Goal: Task Accomplishment & Management: Manage account settings

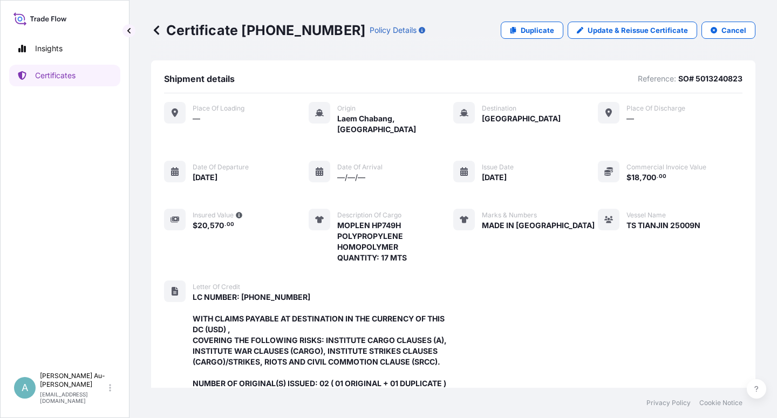
scroll to position [331, 0]
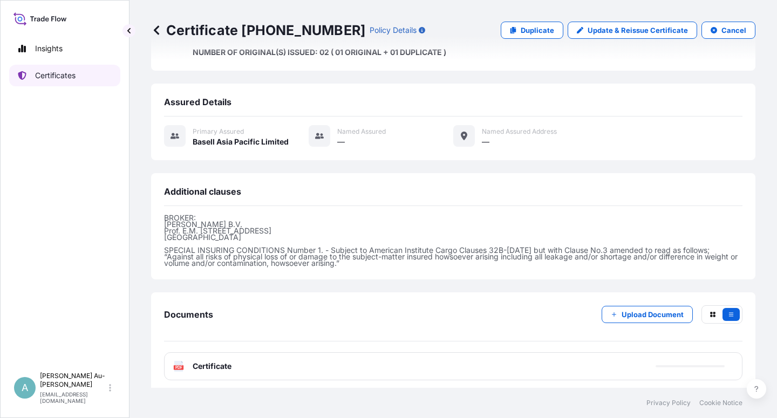
click at [66, 74] on p "Certificates" at bounding box center [55, 75] width 40 height 11
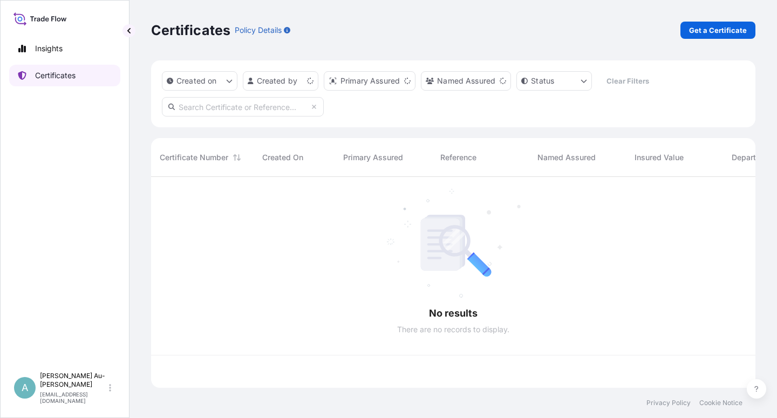
scroll to position [208, 595]
click at [243, 107] on input "text" at bounding box center [243, 106] width 162 height 19
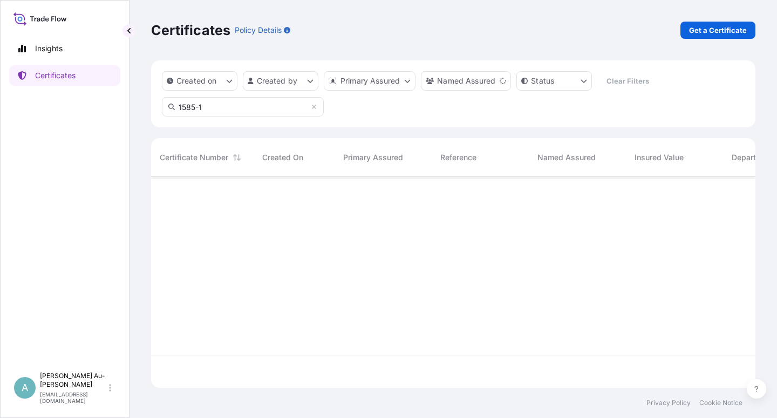
type input "1585-1"
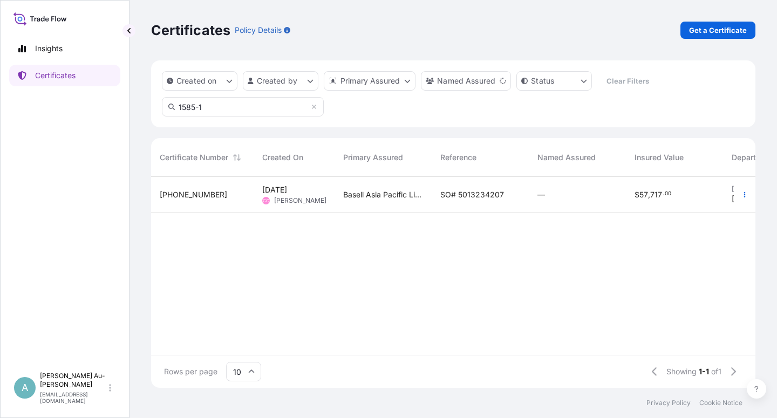
click at [470, 194] on span "SO# 5013234207" at bounding box center [472, 194] width 64 height 11
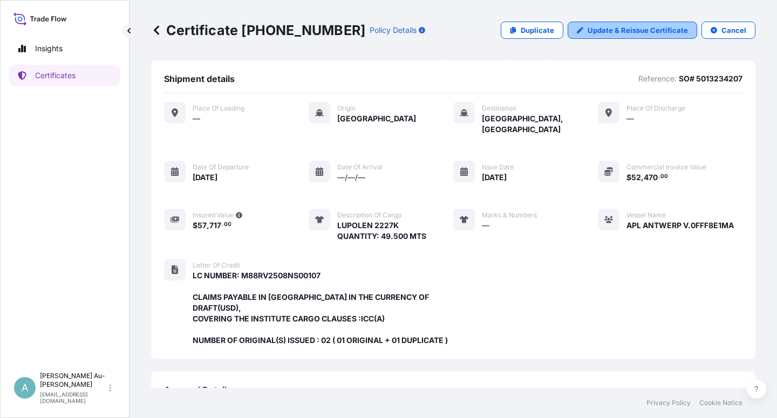
click at [619, 26] on p "Update & Reissue Certificate" at bounding box center [637, 30] width 100 height 11
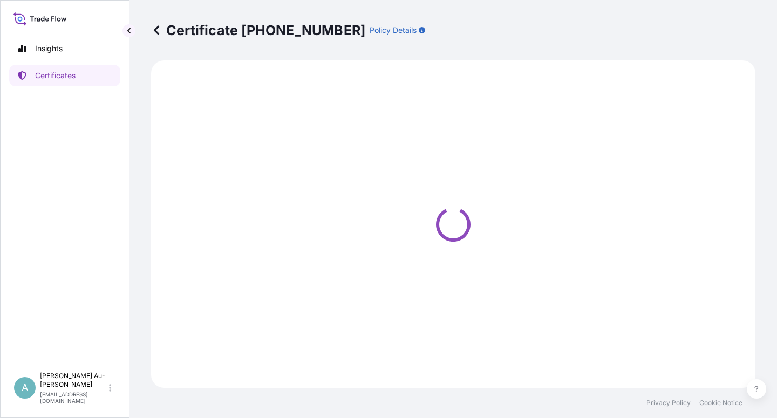
select select "Sea"
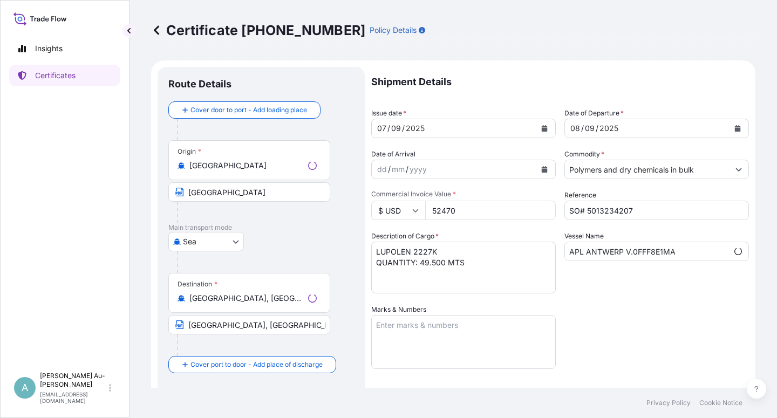
select select "32034"
click at [541, 125] on icon "Calendar" at bounding box center [544, 128] width 6 height 6
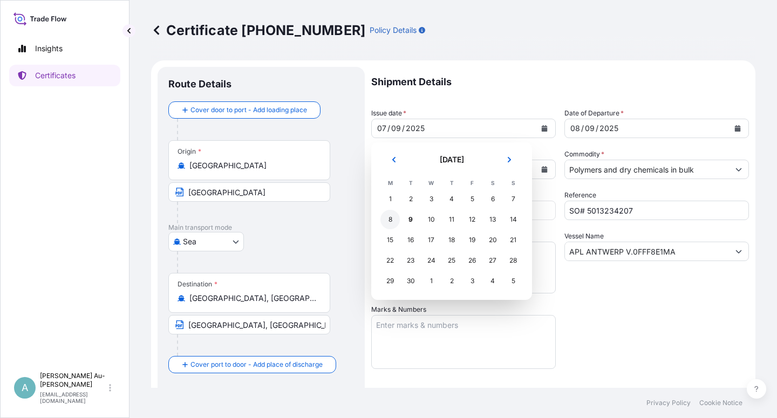
click at [385, 222] on div "8" at bounding box center [389, 219] width 19 height 19
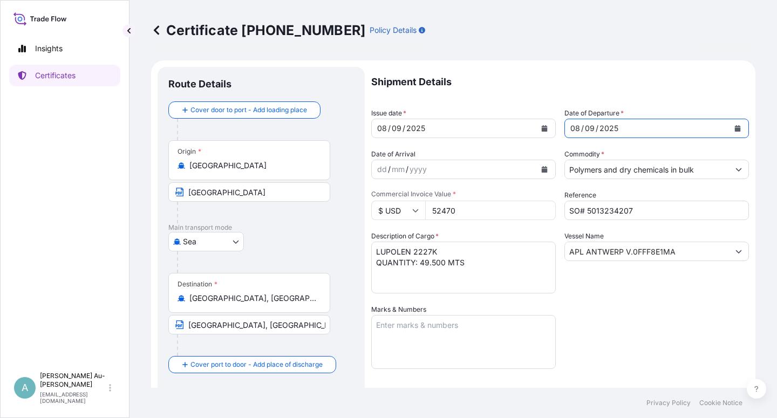
click at [729, 132] on button "Calendar" at bounding box center [737, 128] width 17 height 17
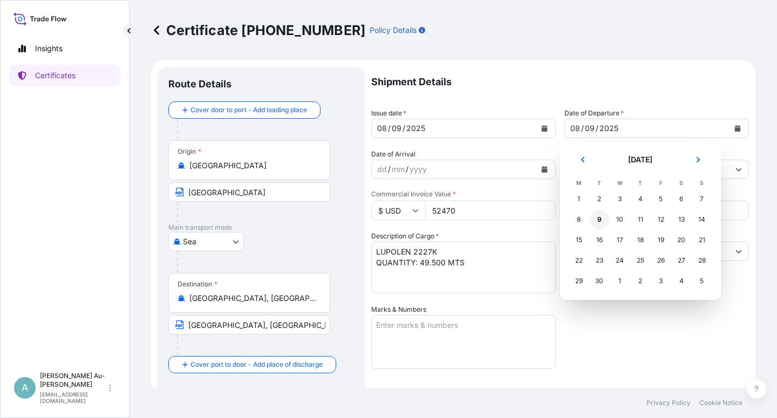
click at [597, 222] on div "9" at bounding box center [599, 219] width 19 height 19
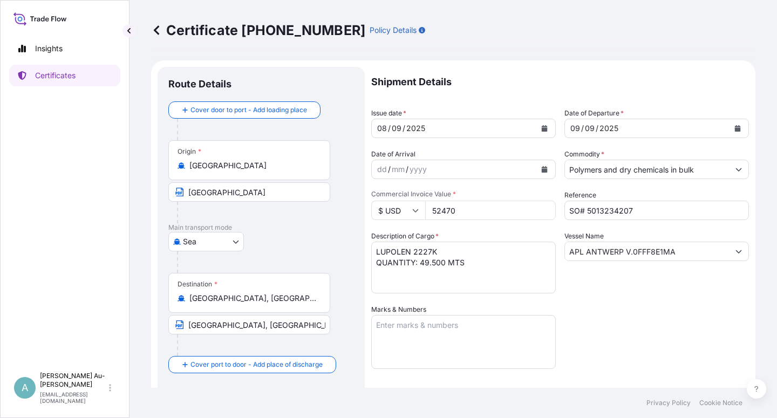
drag, startPoint x: 614, startPoint y: 333, endPoint x: 620, endPoint y: 331, distance: 6.3
click at [617, 333] on div "Shipment Details Issue date * [DATE] Date of Departure * [DATE] Date of Arrival…" at bounding box center [560, 344] width 378 height 555
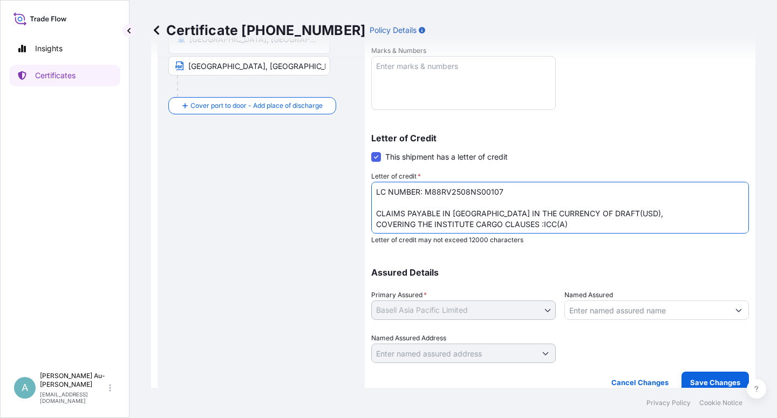
click at [476, 215] on textarea "LC NUMBER: M88RV2508NS00107 CLAIMS PAYABLE IN [GEOGRAPHIC_DATA] IN THE CURRENCY…" at bounding box center [560, 208] width 378 height 52
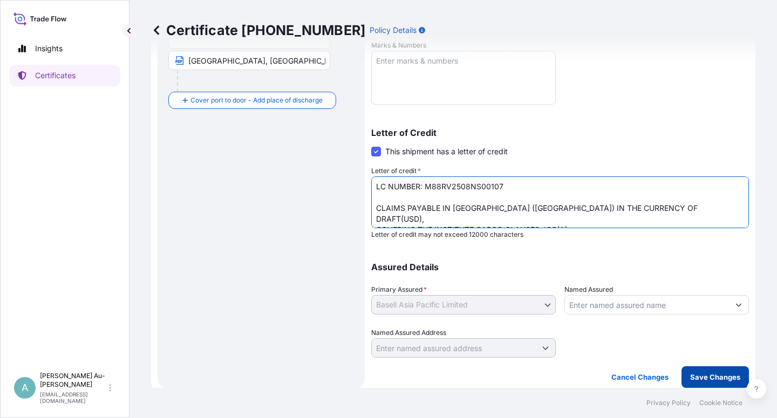
type textarea "LC NUMBER: M88RV2508NS00107 CLAIMS PAYABLE IN [GEOGRAPHIC_DATA] ([GEOGRAPHIC_DA…"
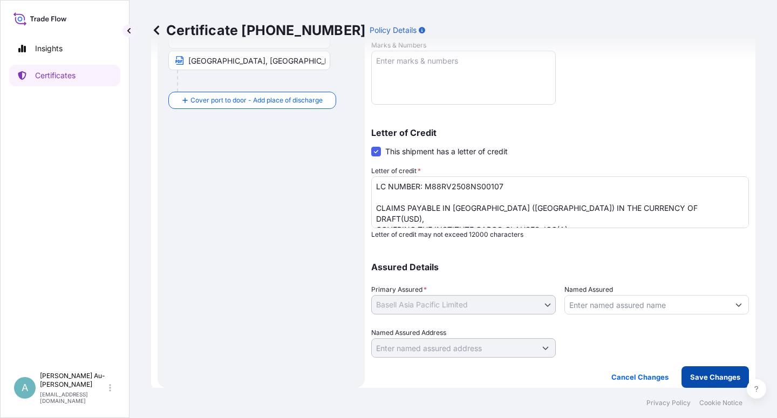
click at [708, 384] on button "Save Changes" at bounding box center [714, 377] width 67 height 22
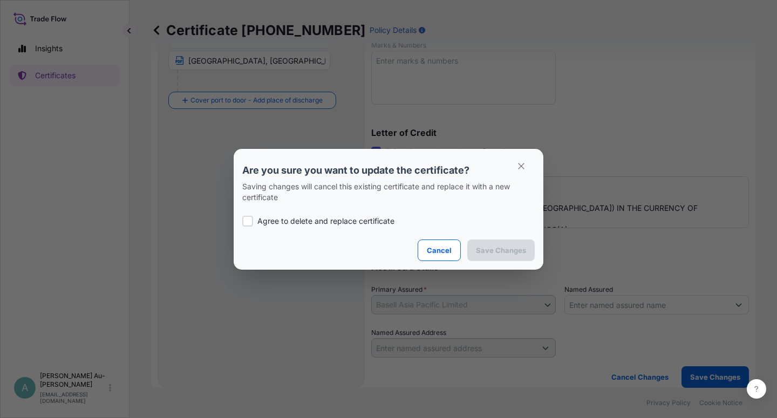
click at [315, 222] on p "Agree to delete and replace certificate" at bounding box center [325, 221] width 137 height 11
checkbox input "true"
click at [494, 249] on p "Save Changes" at bounding box center [501, 250] width 50 height 11
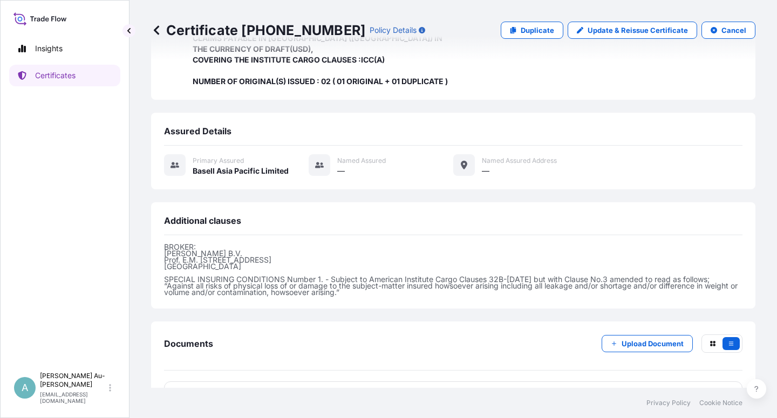
scroll to position [299, 0]
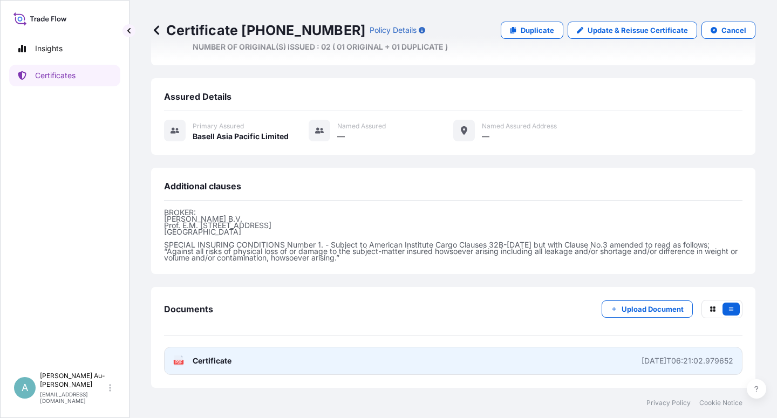
click at [242, 363] on link "PDF Certificate [DATE]T06:21:02.979652" at bounding box center [453, 361] width 578 height 28
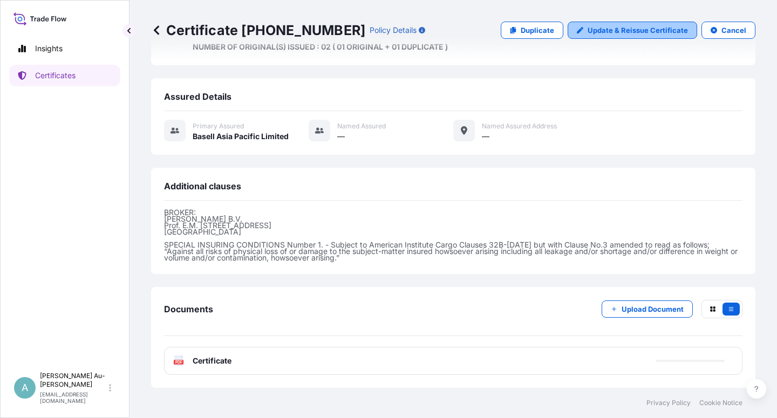
click at [614, 30] on p "Update & Reissue Certificate" at bounding box center [637, 30] width 100 height 11
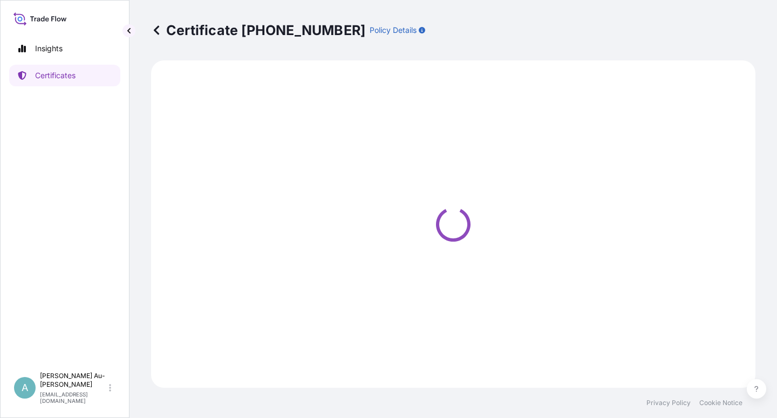
select select "Sea"
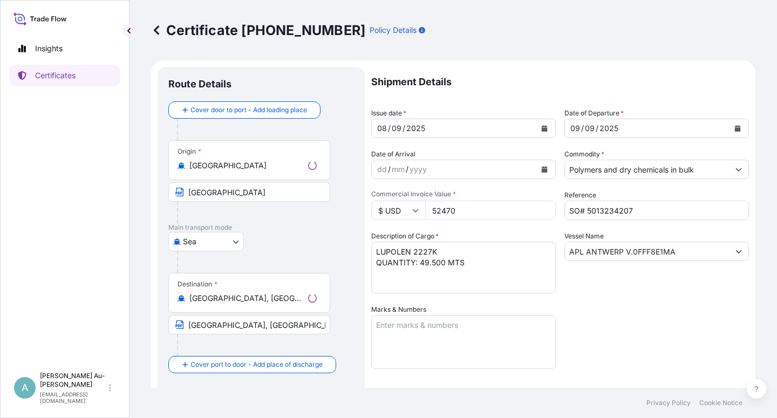
select select "32034"
click at [541, 126] on icon "Calendar" at bounding box center [544, 128] width 6 height 6
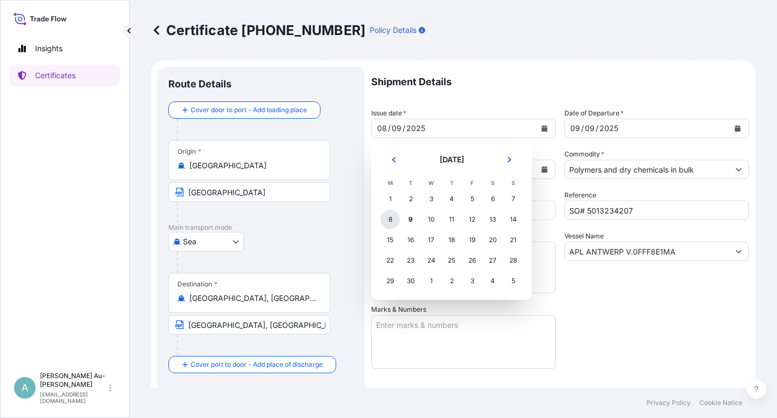
click at [387, 221] on div "8" at bounding box center [389, 219] width 19 height 19
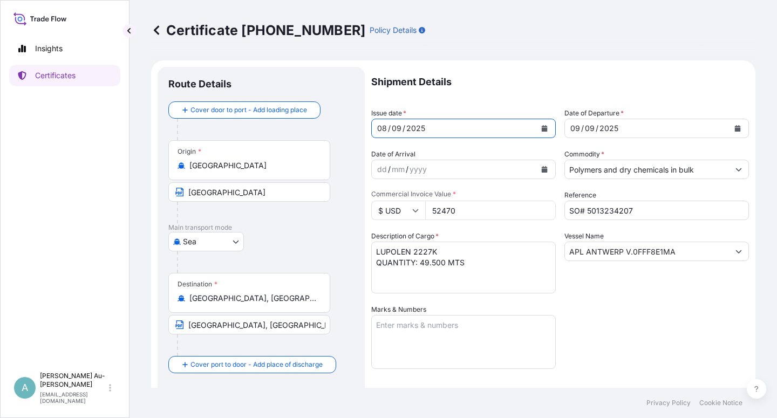
click at [645, 325] on div "Shipment Details Issue date * [DATE] Date of Departure * [DATE] Date of Arrival…" at bounding box center [560, 344] width 378 height 555
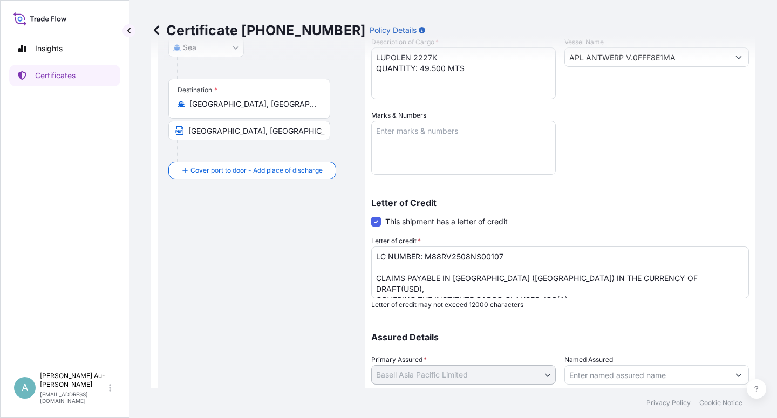
click at [483, 279] on textarea "LC NUMBER: M88RV2508NS00107 CLAIMS PAYABLE IN [GEOGRAPHIC_DATA] ([GEOGRAPHIC_DA…" at bounding box center [560, 273] width 378 height 52
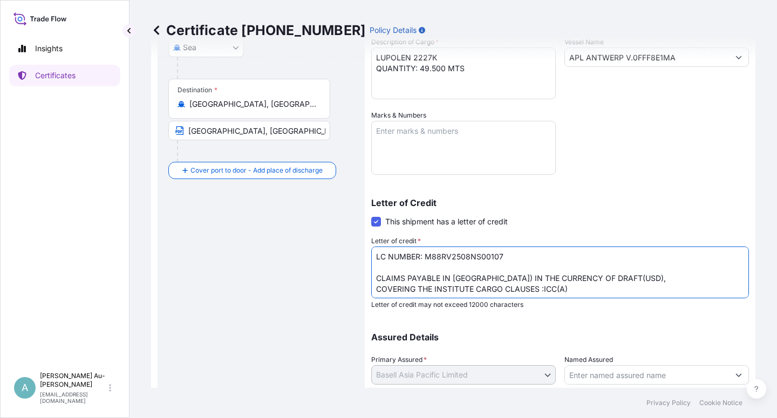
click at [508, 280] on textarea "LC NUMBER: M88RV2508NS00107 CLAIMS PAYABLE IN [GEOGRAPHIC_DATA] ([GEOGRAPHIC_DA…" at bounding box center [560, 273] width 378 height 52
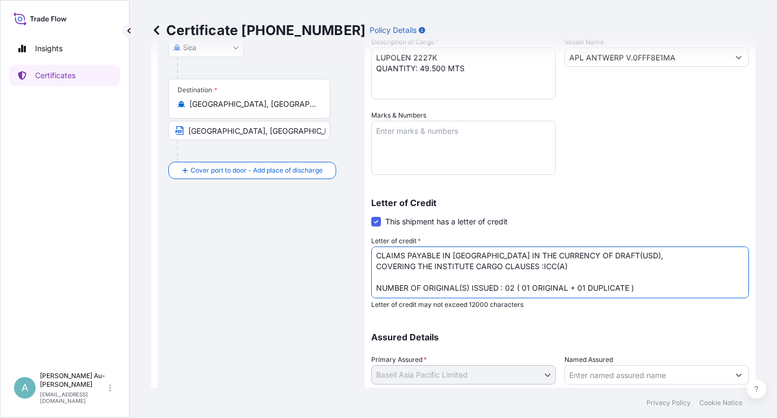
scroll to position [264, 0]
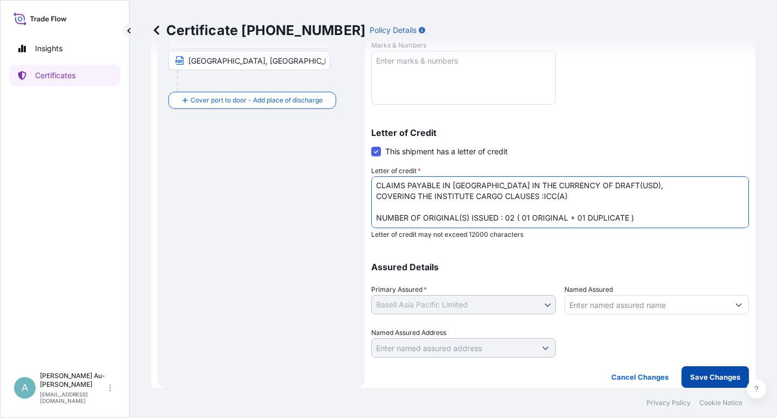
type textarea "LC NUMBER: M88RV2508NS00107 CLAIMS PAYABLE IN [GEOGRAPHIC_DATA] IN THE CURRENCY…"
click at [690, 380] on p "Save Changes" at bounding box center [715, 377] width 50 height 11
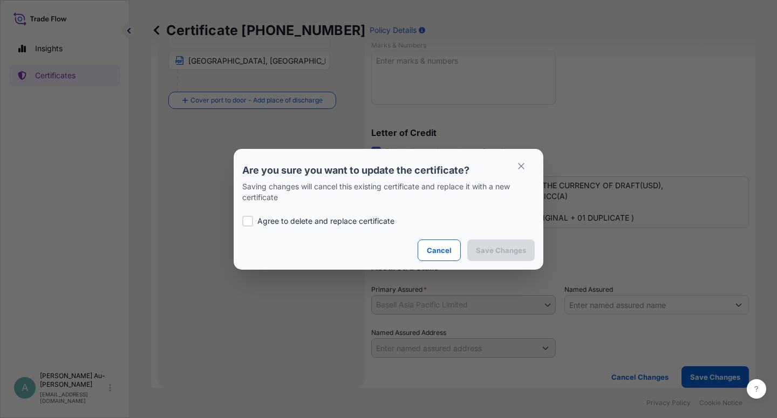
click at [317, 221] on p "Agree to delete and replace certificate" at bounding box center [325, 221] width 137 height 11
checkbox input "true"
click at [500, 252] on p "Save Changes" at bounding box center [501, 250] width 50 height 11
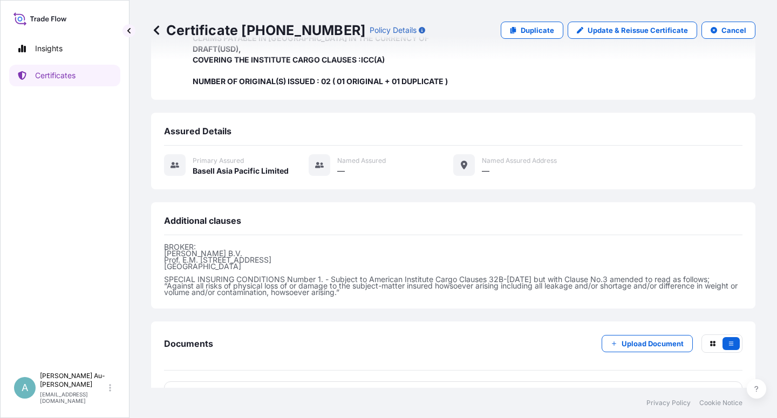
scroll to position [299, 0]
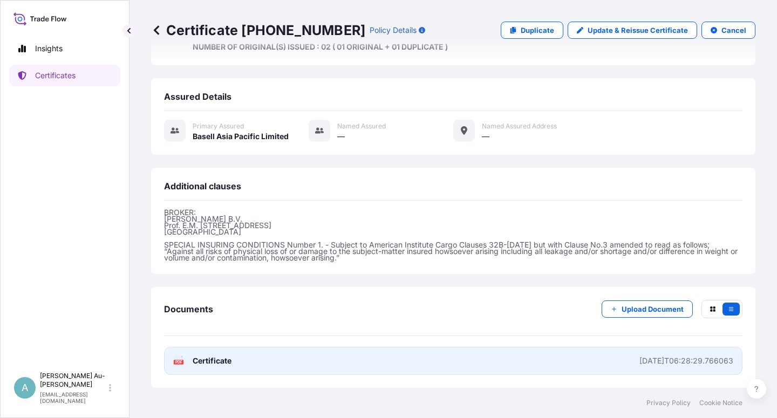
click at [261, 354] on link "PDF Certificate [DATE]T06:28:29.766063" at bounding box center [453, 361] width 578 height 28
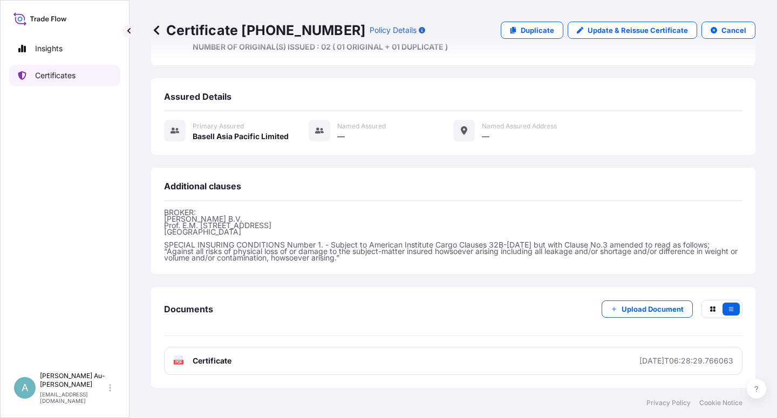
click at [97, 79] on link "Certificates" at bounding box center [64, 76] width 111 height 22
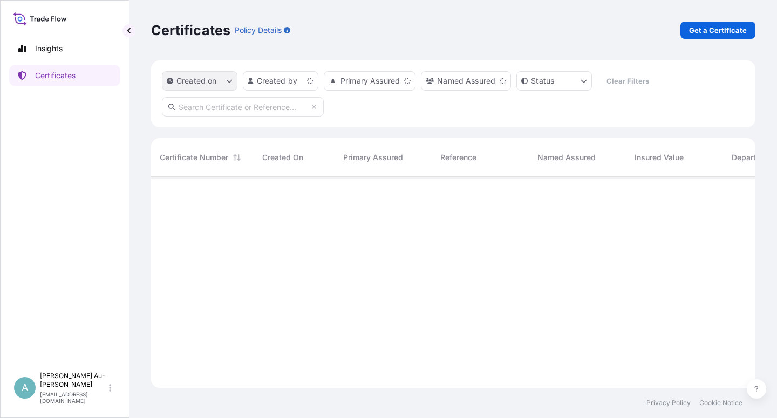
scroll to position [208, 595]
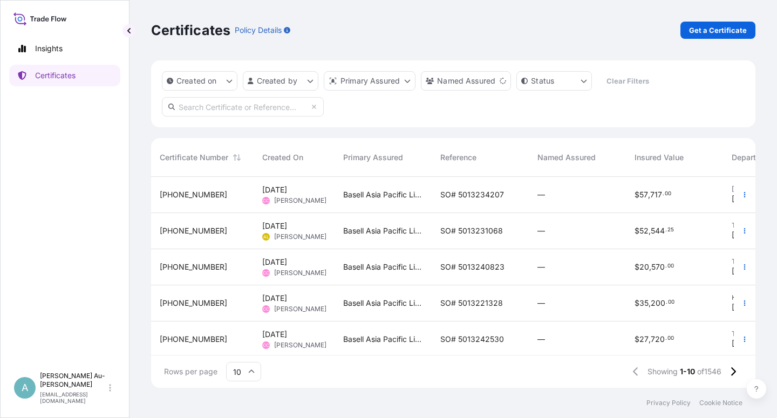
click at [250, 113] on input "text" at bounding box center [243, 106] width 162 height 19
type input "1633-2"
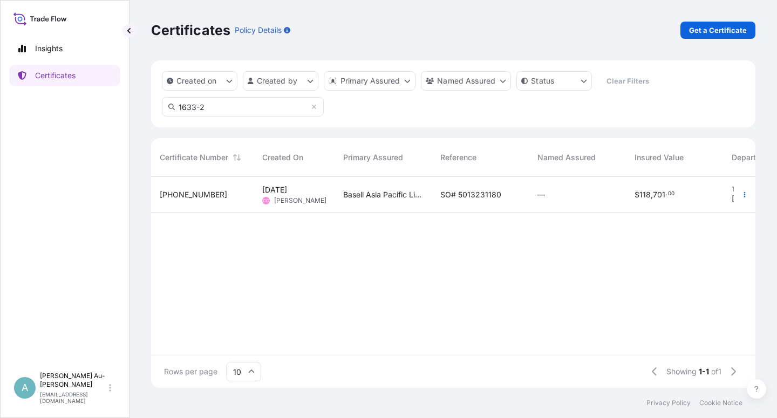
click at [475, 189] on span "SO# 5013231180" at bounding box center [470, 194] width 61 height 11
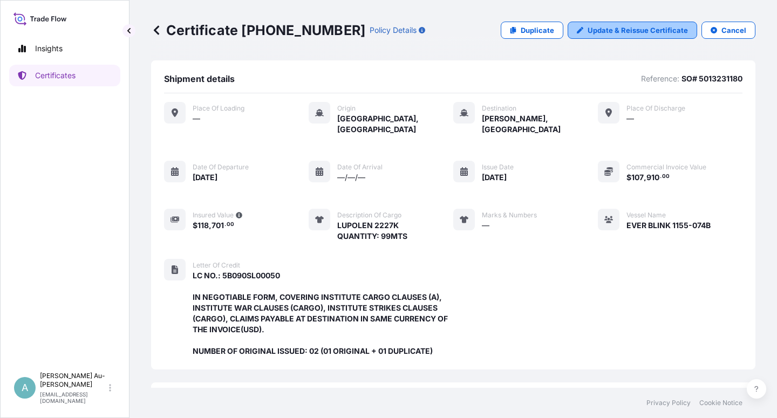
click at [656, 32] on p "Update & Reissue Certificate" at bounding box center [637, 30] width 100 height 11
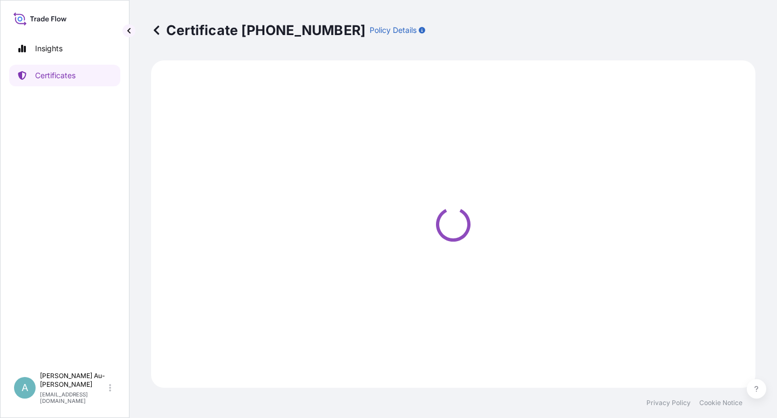
select select "Sea"
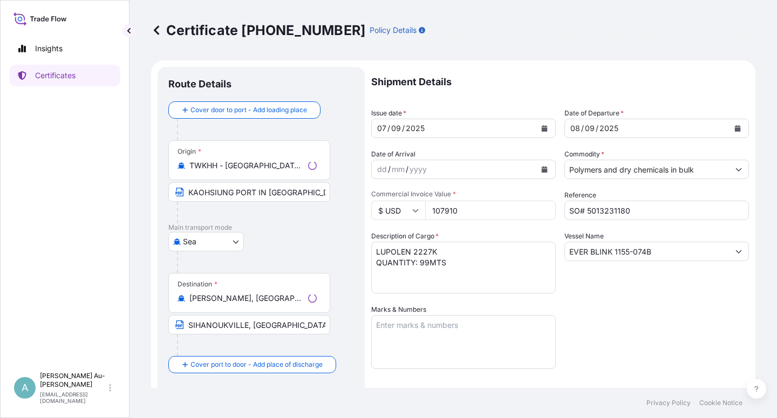
select select "32034"
click at [542, 131] on icon "Calendar" at bounding box center [545, 128] width 6 height 6
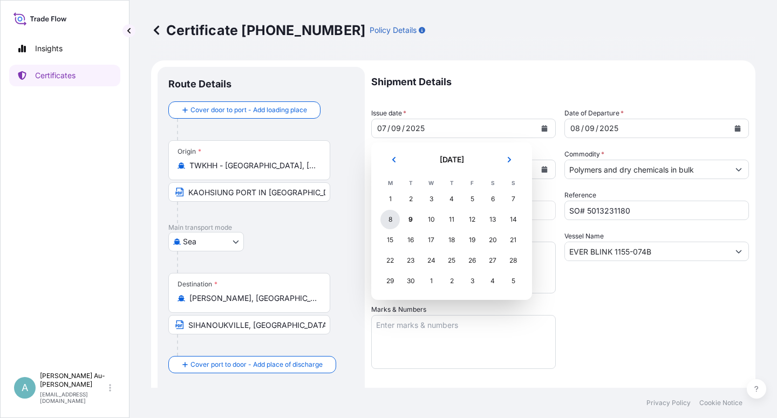
click at [391, 224] on div "8" at bounding box center [389, 219] width 19 height 19
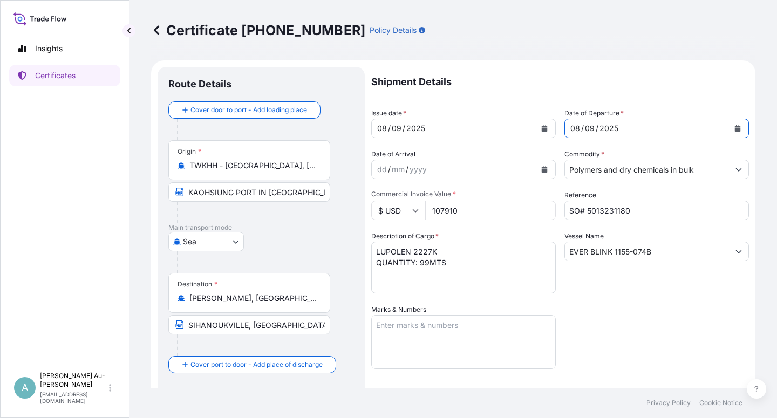
click at [734, 129] on icon "Calendar" at bounding box center [737, 128] width 6 height 6
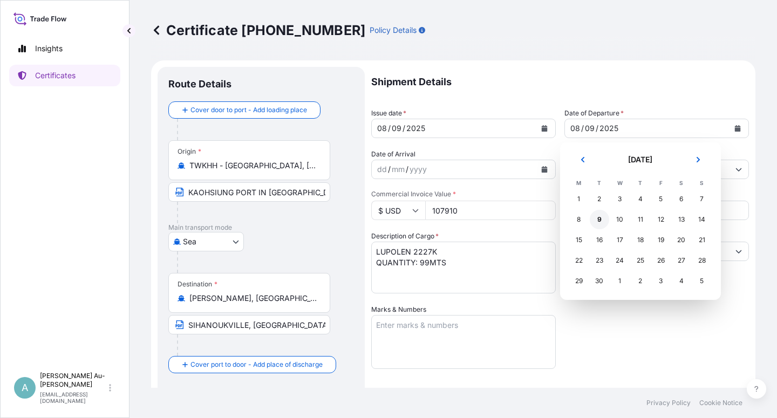
click at [598, 219] on div "9" at bounding box center [599, 219] width 19 height 19
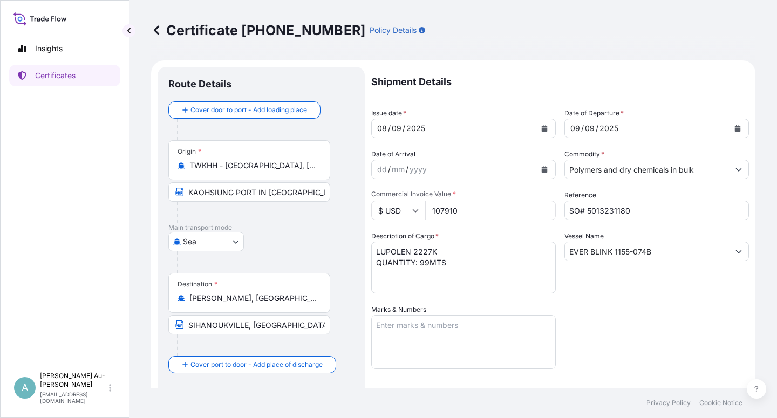
click at [619, 327] on div "Shipment Details Issue date * [DATE] Date of Departure * [DATE] Date of Arrival…" at bounding box center [560, 344] width 378 height 555
click at [301, 192] on input "KAOHSIUNG PORT IN [GEOGRAPHIC_DATA]" at bounding box center [249, 191] width 162 height 19
type input "[GEOGRAPHIC_DATA]"
drag, startPoint x: 604, startPoint y: 300, endPoint x: 589, endPoint y: 299, distance: 15.7
click at [603, 300] on div "Shipment Details Issue date * [DATE] Date of Departure * [DATE] Date of Arrival…" at bounding box center [560, 344] width 378 height 555
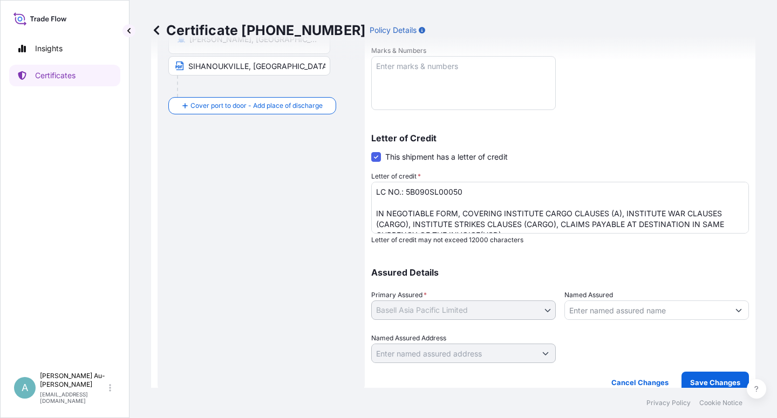
scroll to position [264, 0]
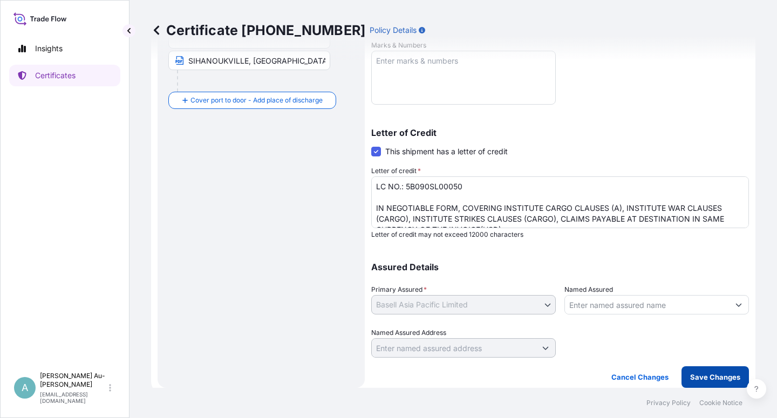
click at [699, 377] on p "Save Changes" at bounding box center [715, 377] width 50 height 11
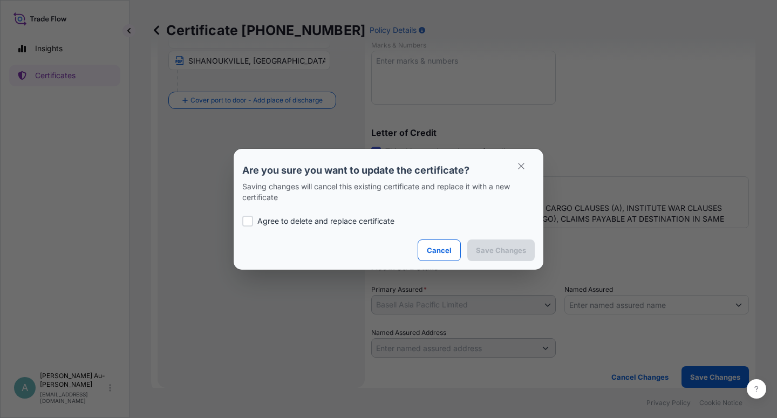
click at [264, 225] on p "Agree to delete and replace certificate" at bounding box center [325, 221] width 137 height 11
checkbox input "true"
click at [511, 248] on p "Save Changes" at bounding box center [501, 250] width 50 height 11
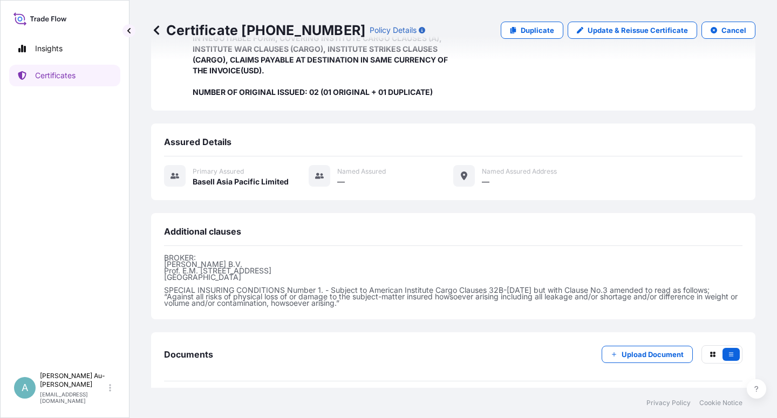
scroll to position [299, 0]
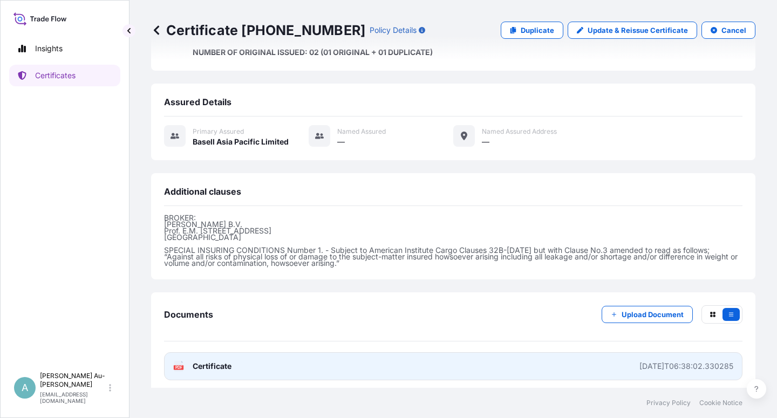
click at [221, 367] on link "PDF Certificate [DATE]T06:38:02.330285" at bounding box center [453, 366] width 578 height 28
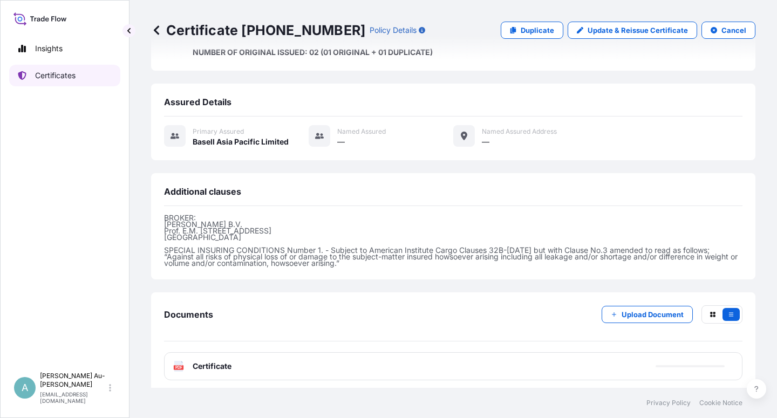
click at [77, 78] on link "Certificates" at bounding box center [64, 76] width 111 height 22
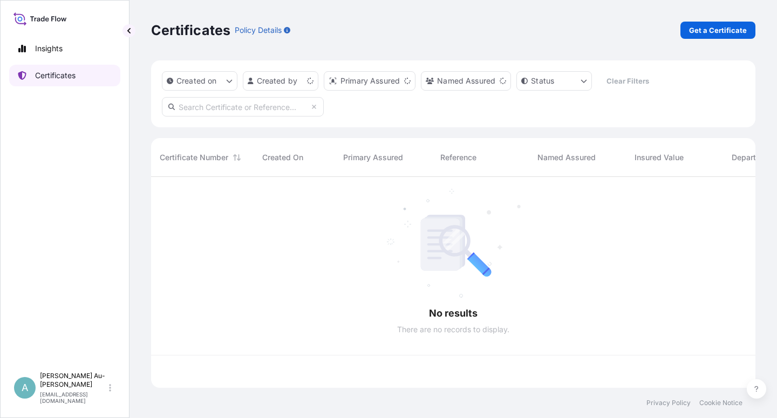
scroll to position [208, 595]
click at [231, 112] on input "text" at bounding box center [243, 106] width 162 height 19
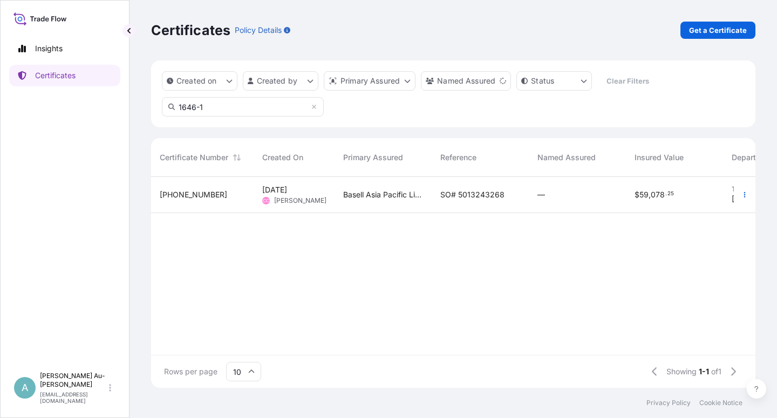
type input "1646-1"
click at [448, 199] on span "SO# 5013243268" at bounding box center [472, 194] width 64 height 11
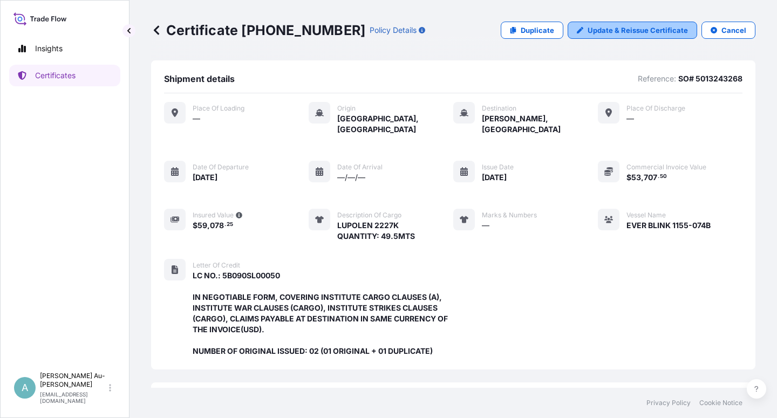
click at [600, 28] on p "Update & Reissue Certificate" at bounding box center [637, 30] width 100 height 11
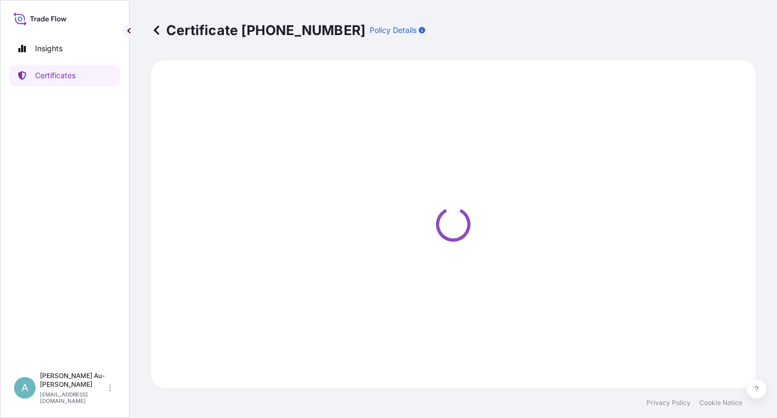
select select "Sea"
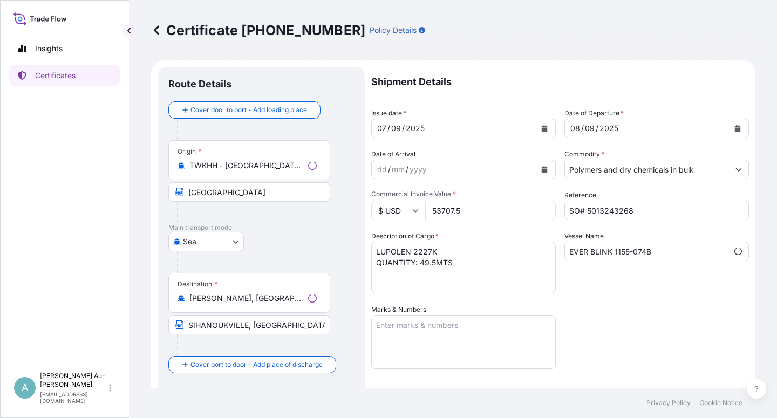
select select "32034"
click at [542, 131] on icon "Calendar" at bounding box center [545, 128] width 6 height 6
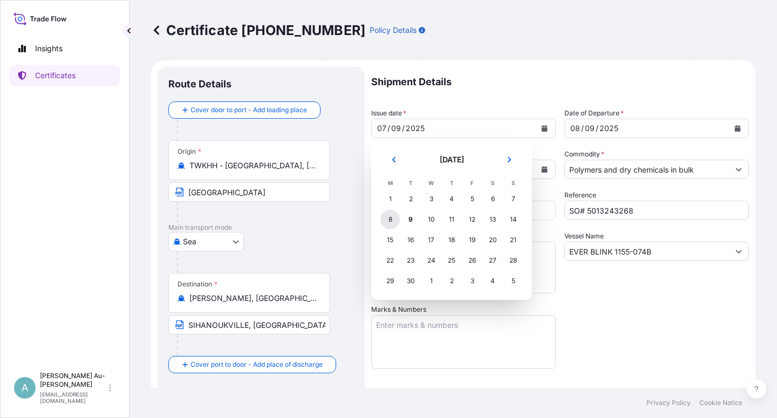
click at [387, 218] on div "8" at bounding box center [389, 219] width 19 height 19
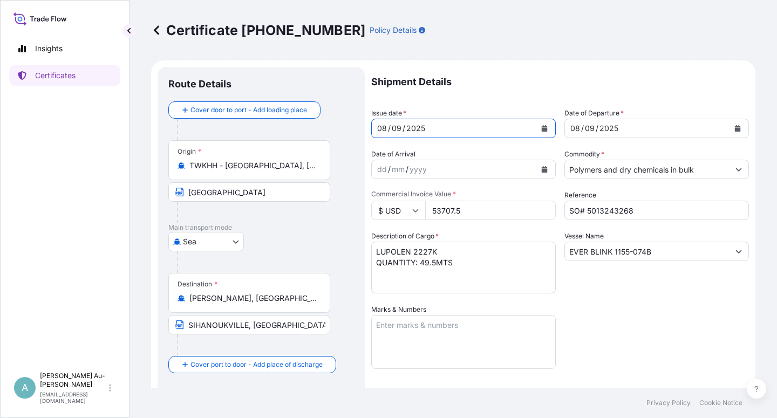
click at [735, 131] on icon "Calendar" at bounding box center [738, 128] width 6 height 6
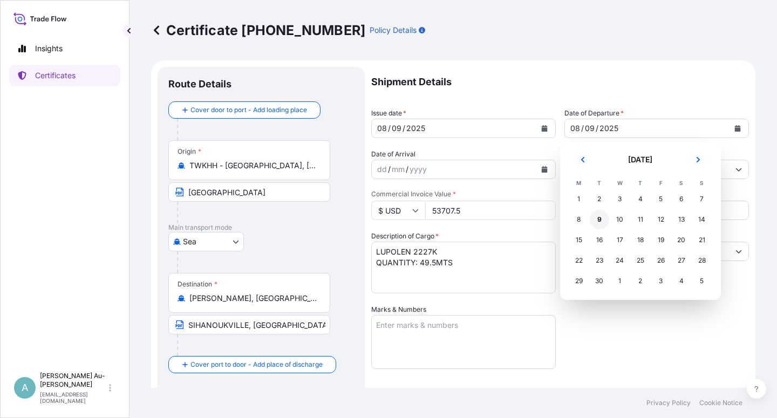
click at [597, 223] on div "9" at bounding box center [599, 219] width 19 height 19
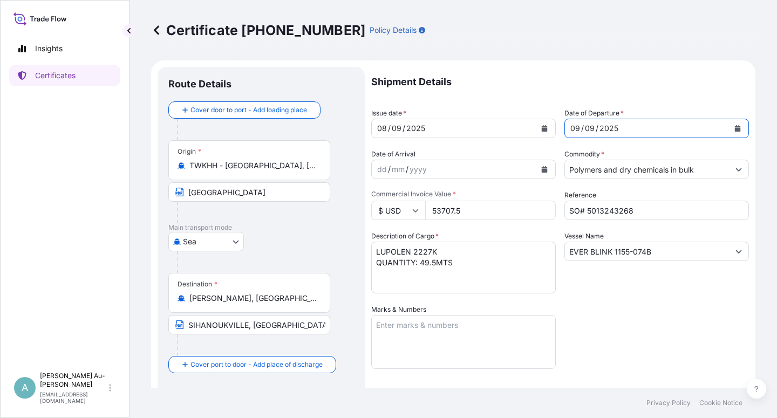
drag, startPoint x: 606, startPoint y: 344, endPoint x: 622, endPoint y: 335, distance: 18.3
click at [607, 342] on div "Shipment Details Issue date * [DATE] Date of Departure * [DATE] Date of Arrival…" at bounding box center [560, 344] width 378 height 555
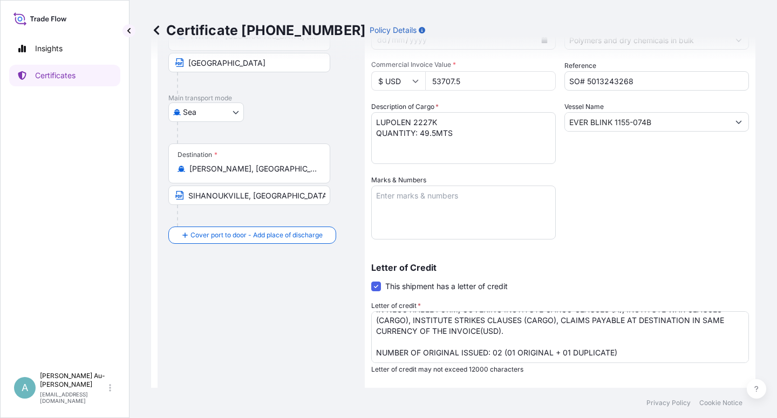
scroll to position [264, 0]
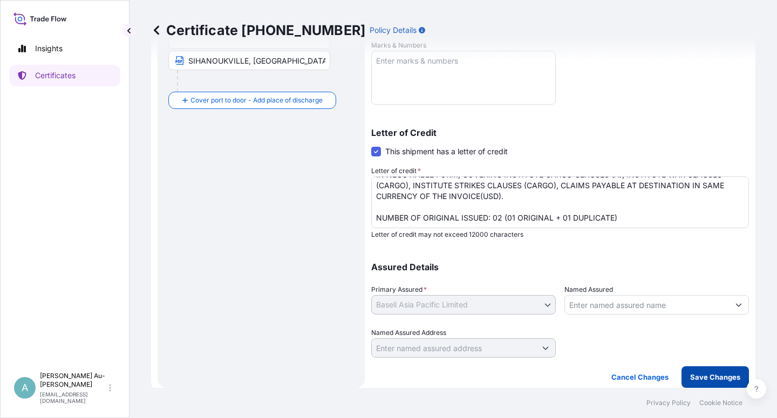
click at [690, 375] on p "Save Changes" at bounding box center [715, 377] width 50 height 11
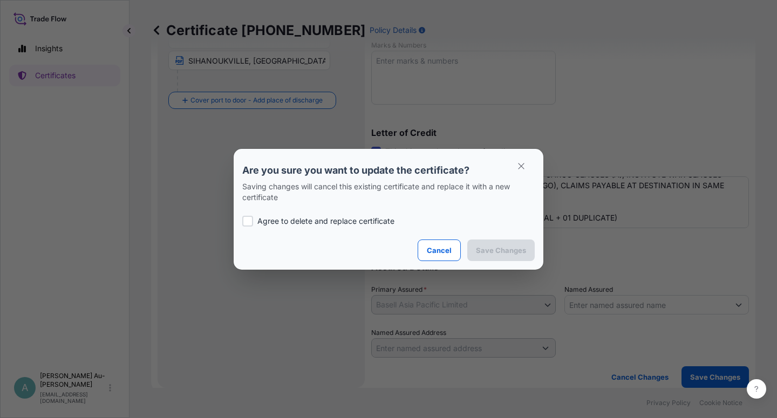
click at [274, 222] on p "Agree to delete and replace certificate" at bounding box center [325, 221] width 137 height 11
checkbox input "true"
click at [492, 253] on p "Save Changes" at bounding box center [501, 250] width 50 height 11
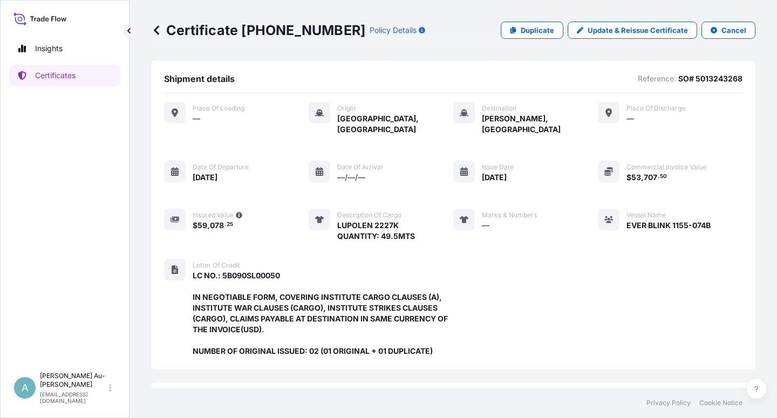
scroll to position [299, 0]
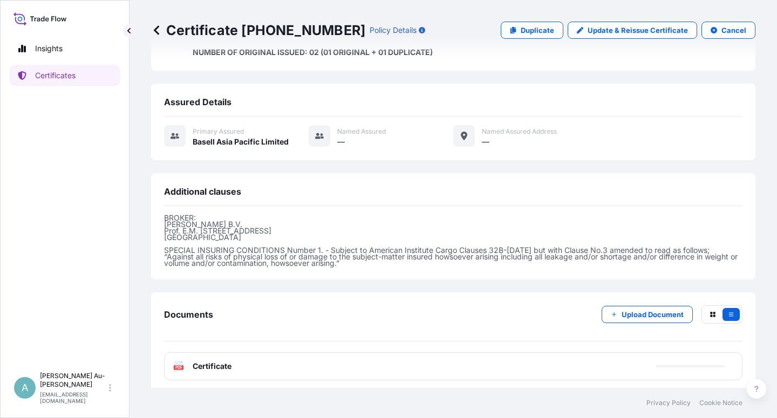
click at [337, 367] on div "PDF Certificate" at bounding box center [453, 366] width 578 height 28
click at [337, 367] on link "PDF Certificate [DATE]T06:55:08.882715" at bounding box center [453, 366] width 578 height 28
click at [57, 77] on p "Certificates" at bounding box center [55, 75] width 40 height 11
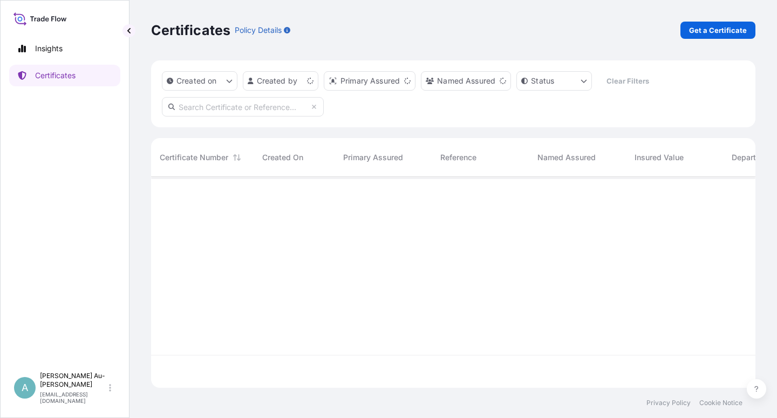
scroll to position [208, 595]
click at [208, 105] on input "text" at bounding box center [243, 106] width 162 height 19
type input "1288-2"
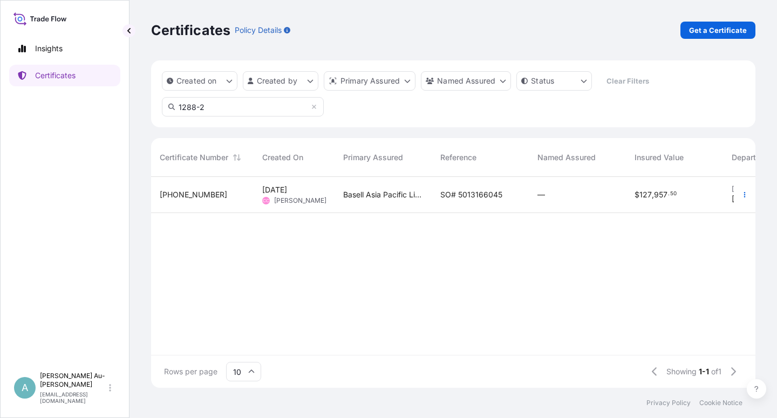
click at [473, 196] on span "SO# 5013166045" at bounding box center [471, 194] width 62 height 11
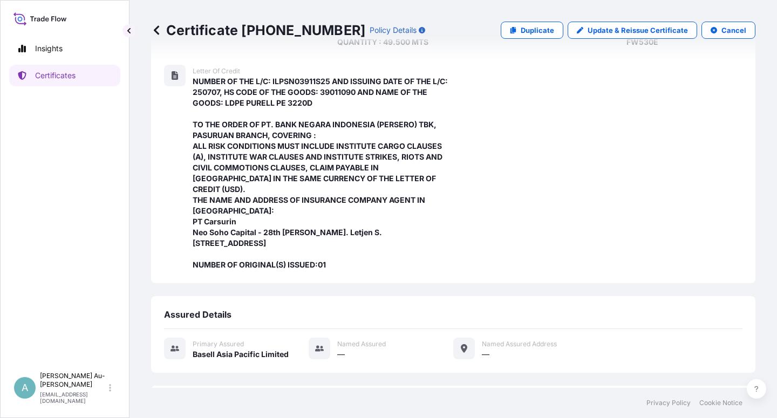
scroll to position [407, 0]
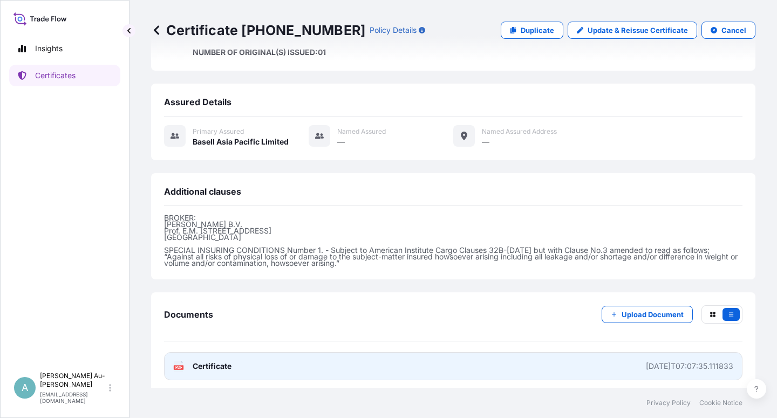
click at [216, 363] on span "Certificate" at bounding box center [212, 366] width 39 height 11
